Goal: Task Accomplishment & Management: Manage account settings

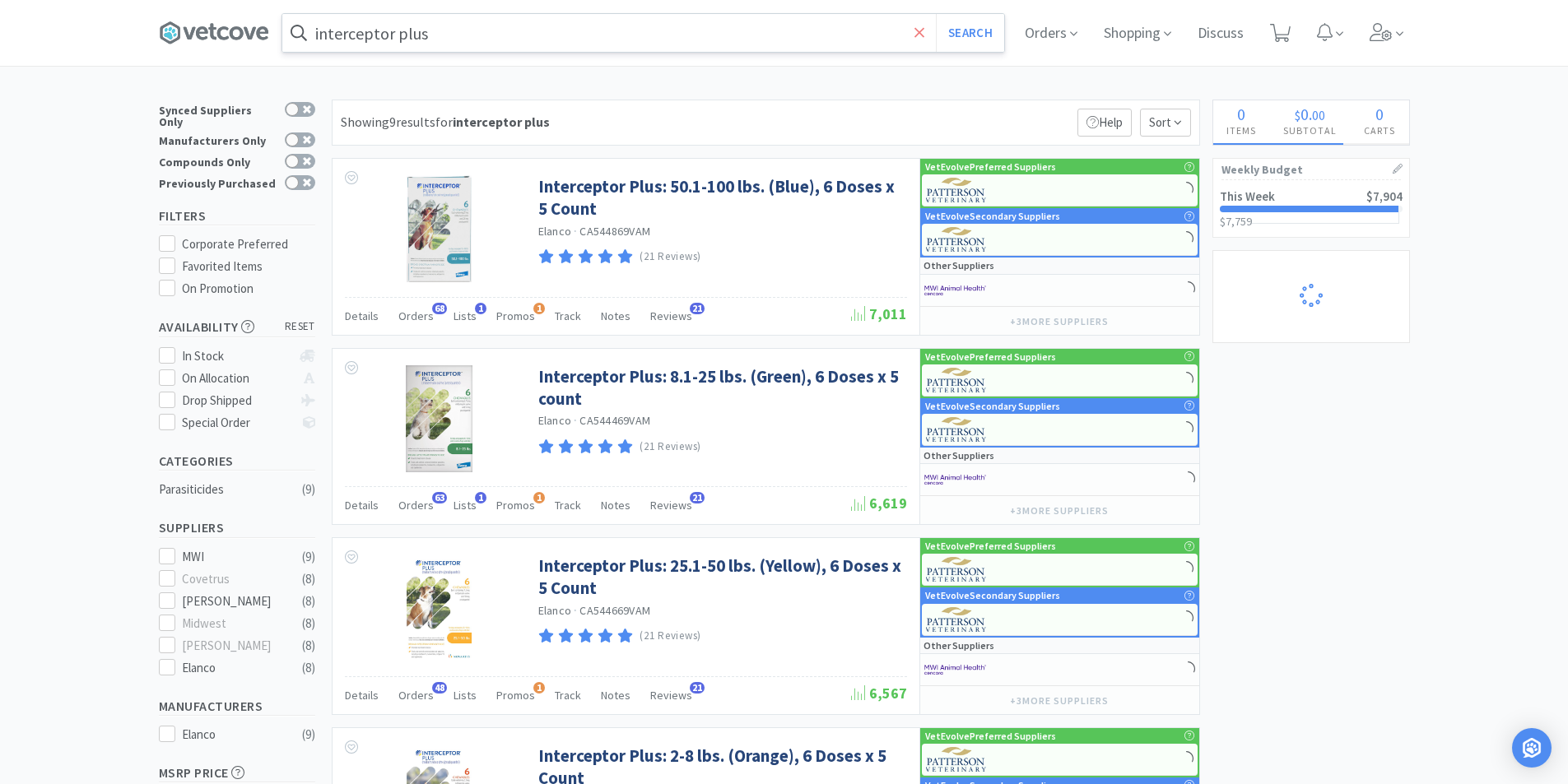
click at [925, 31] on icon at bounding box center [920, 33] width 11 height 16
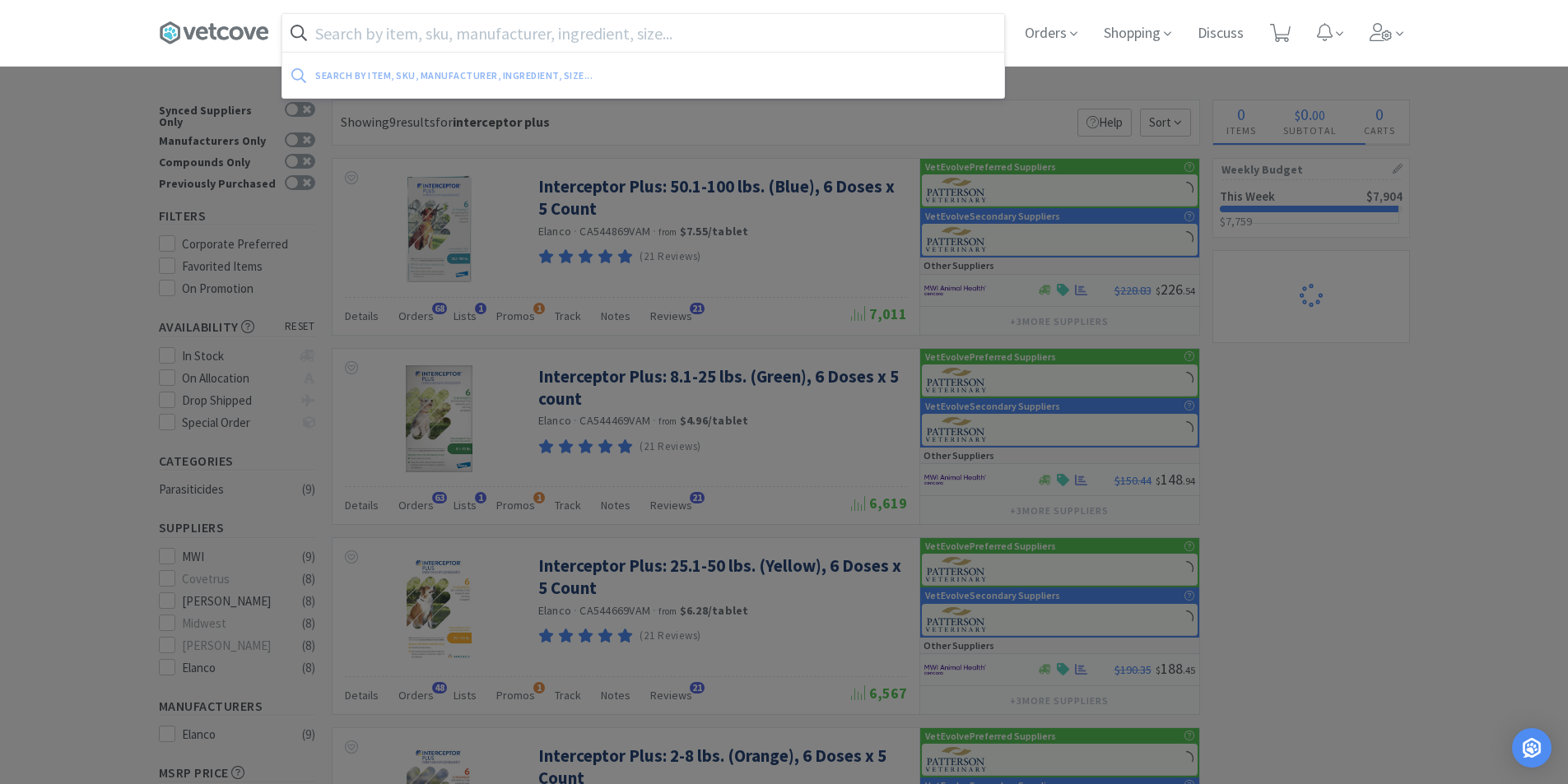
click at [1499, 126] on div at bounding box center [784, 392] width 1568 height 784
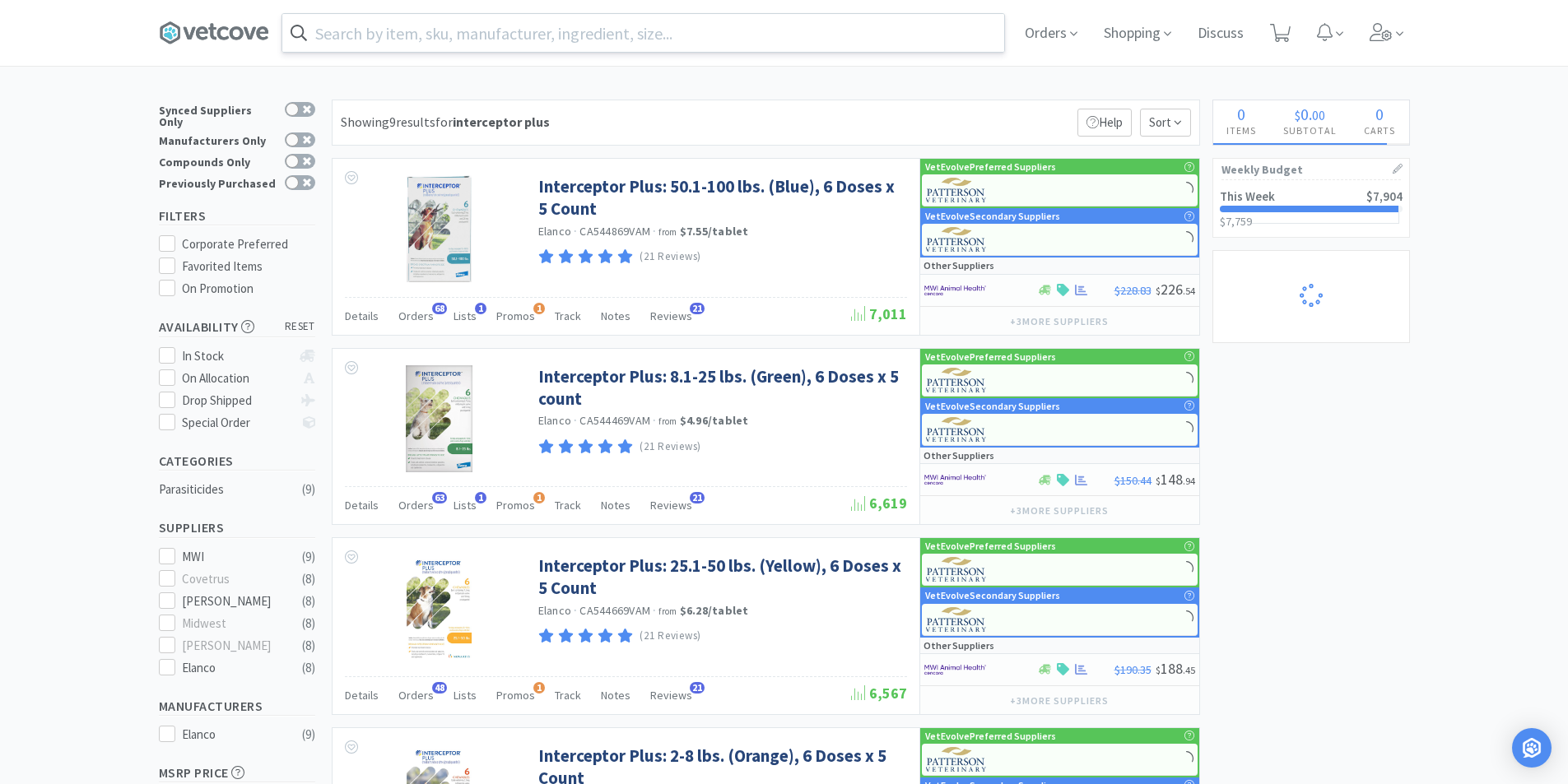
click at [1296, 203] on link "This Week $7,904 $7,759 $ 7,759" at bounding box center [1311, 208] width 196 height 57
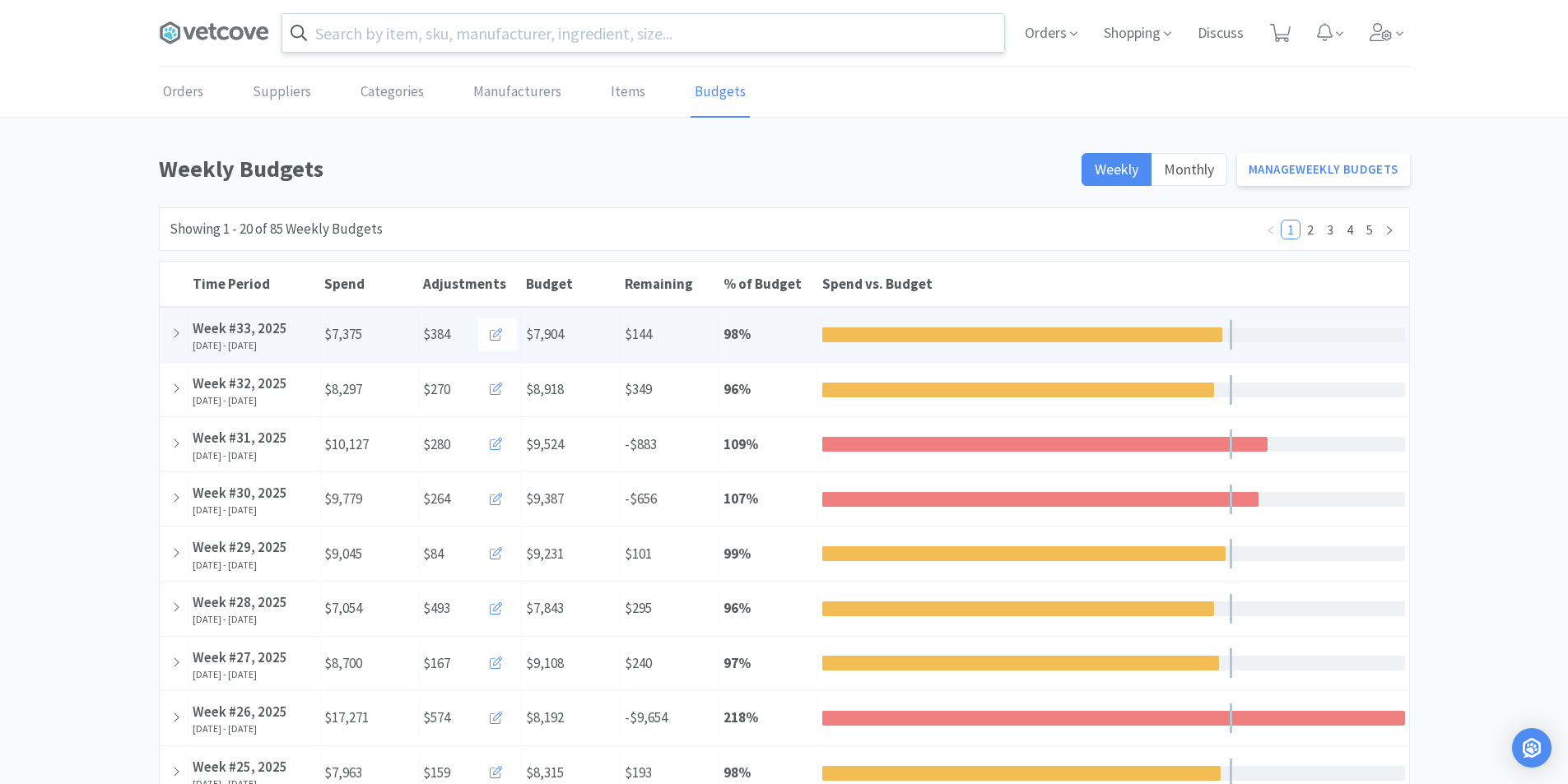
click at [861, 332] on div at bounding box center [1022, 335] width 401 height 15
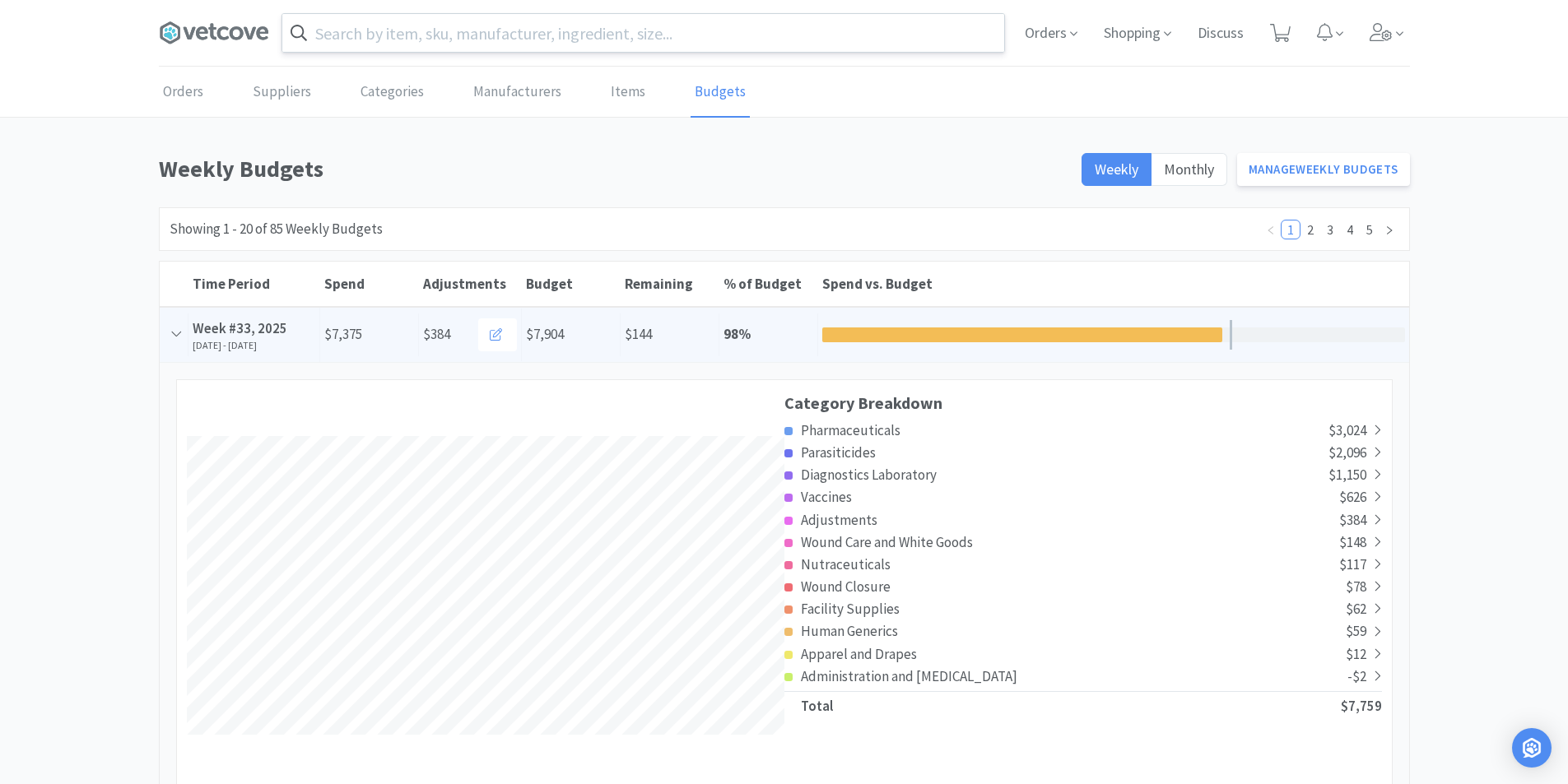
scroll to position [2977, 1249]
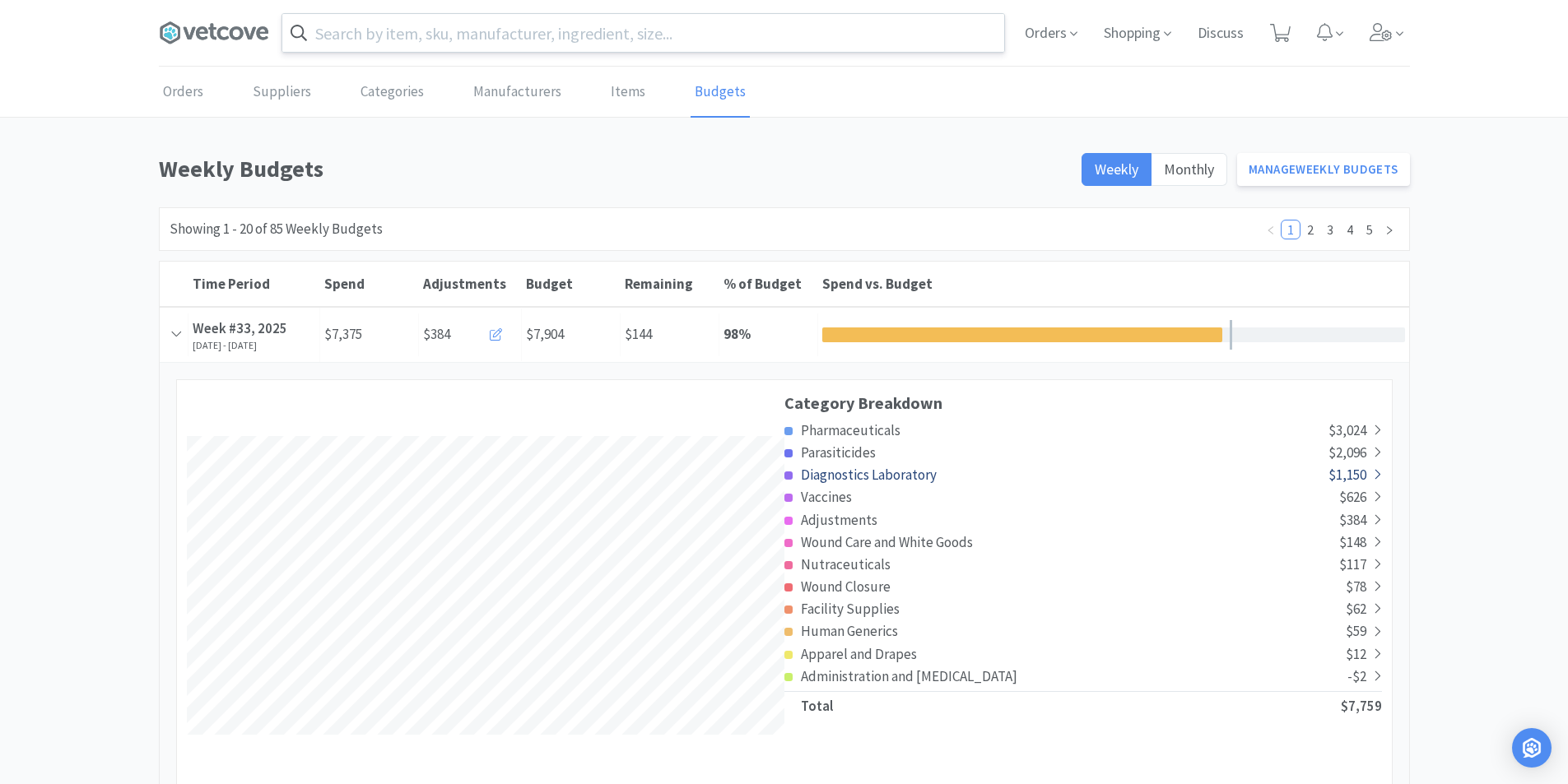
click at [850, 470] on span "Diagnostics Laboratory" at bounding box center [868, 475] width 136 height 18
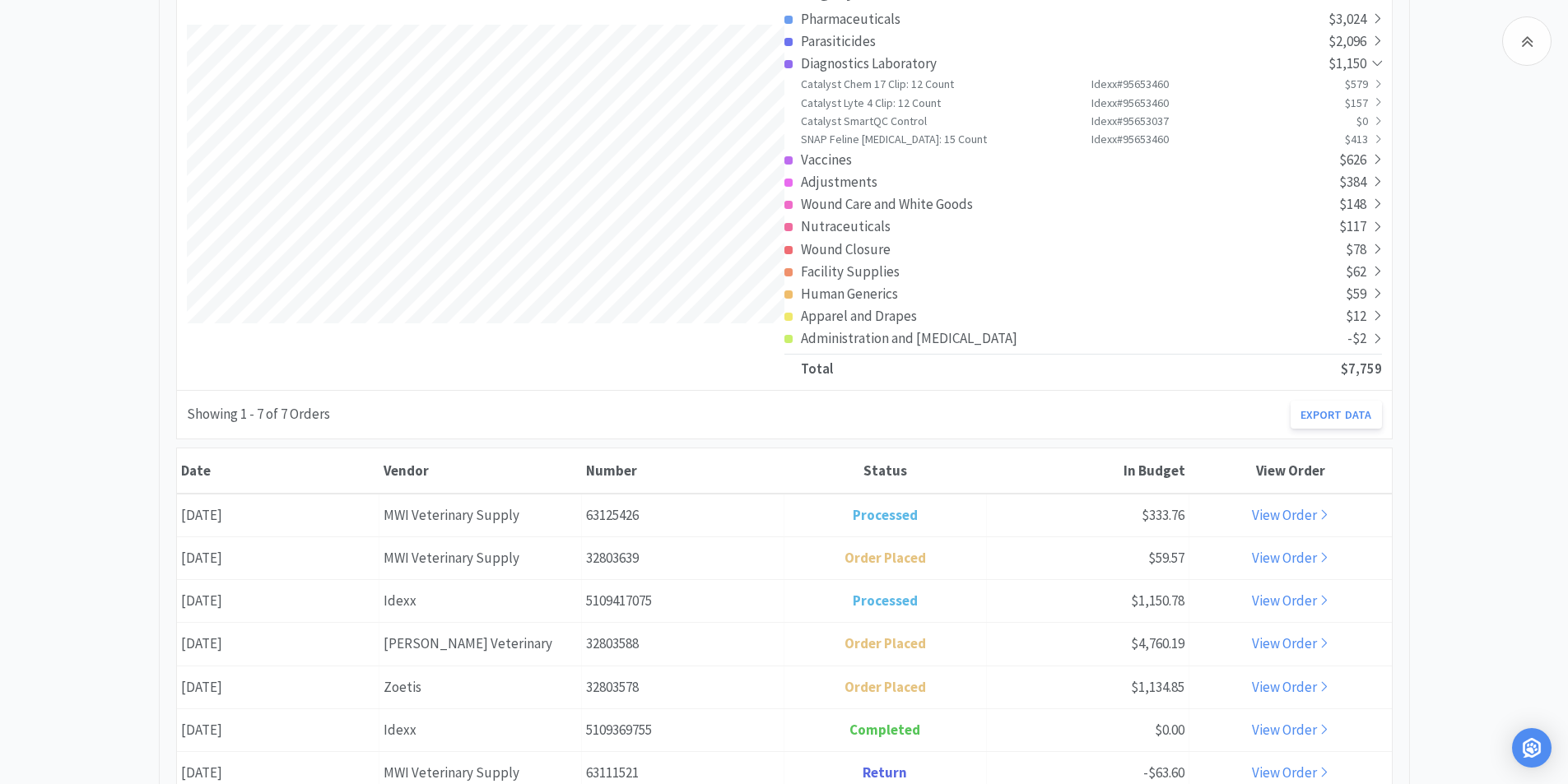
scroll to position [0, 0]
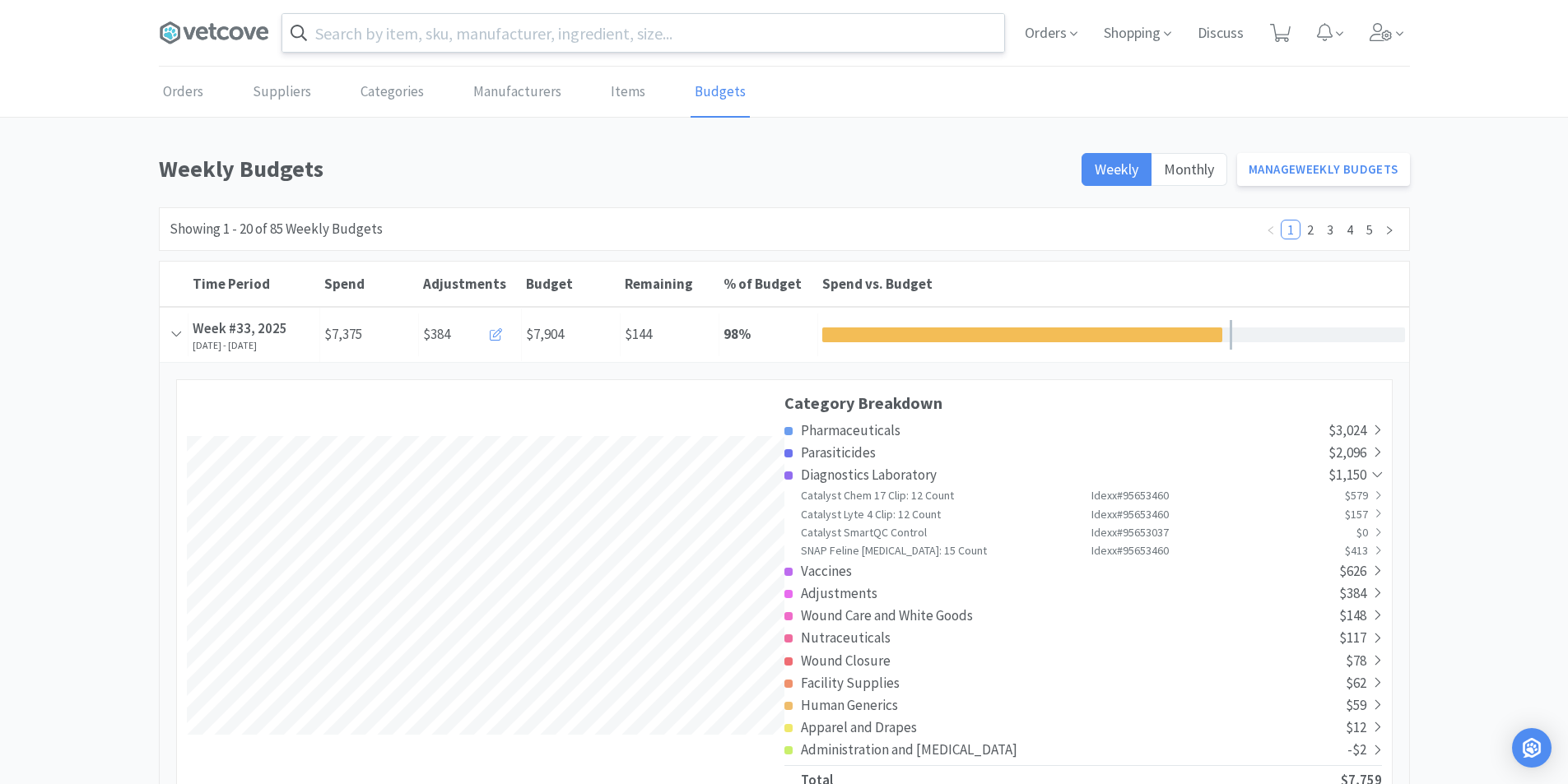
click at [501, 183] on h1 "Weekly Budgets" at bounding box center [616, 169] width 914 height 37
